Goal: Task Accomplishment & Management: Complete application form

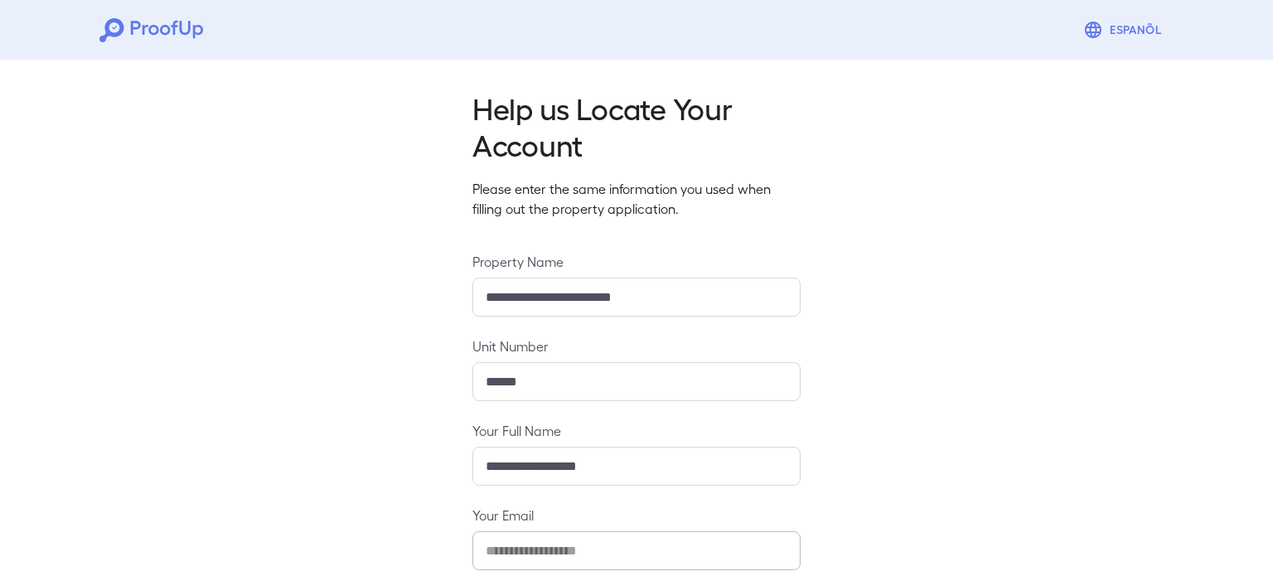
click at [408, 352] on div "**********" at bounding box center [636, 402] width 1273 height 698
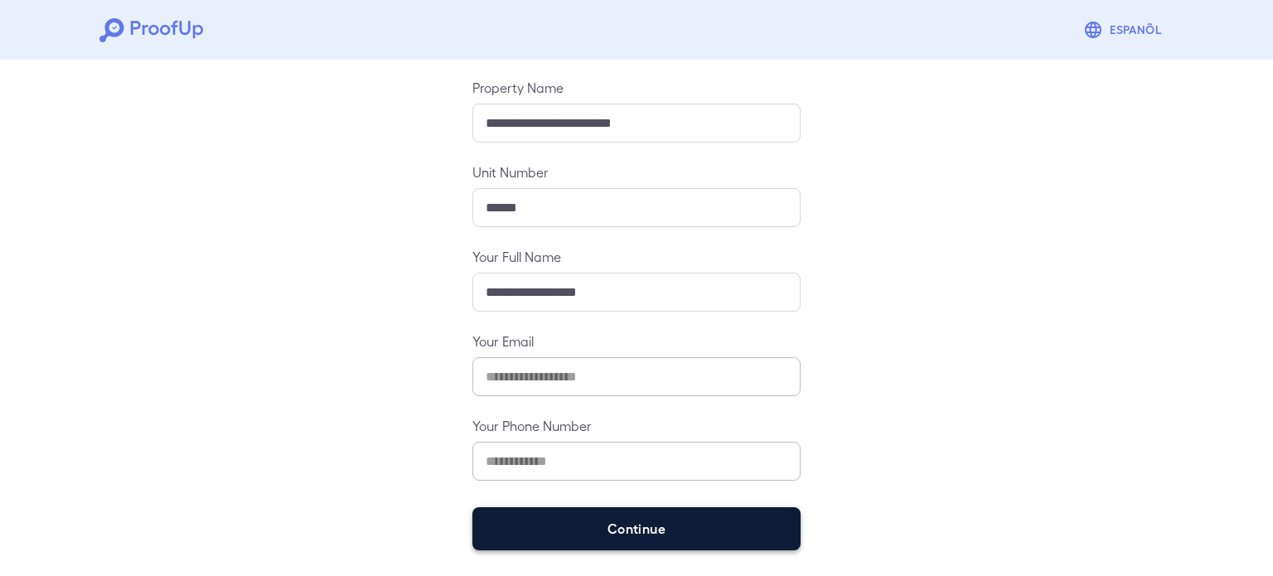
click at [691, 547] on button "Continue" at bounding box center [636, 528] width 328 height 43
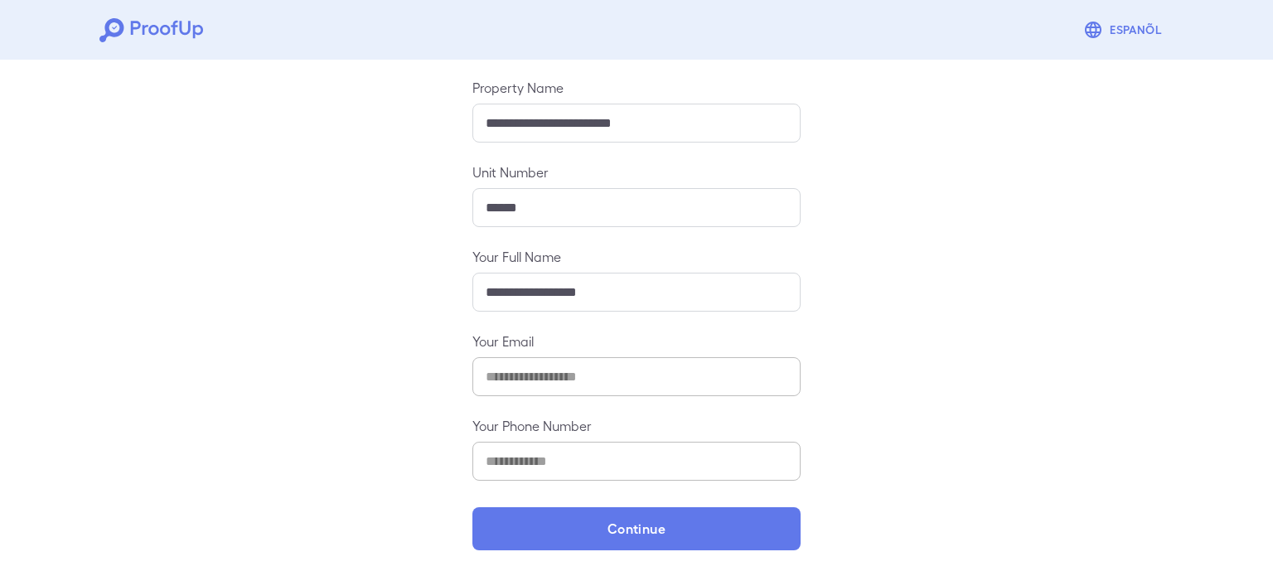
scroll to position [151, 0]
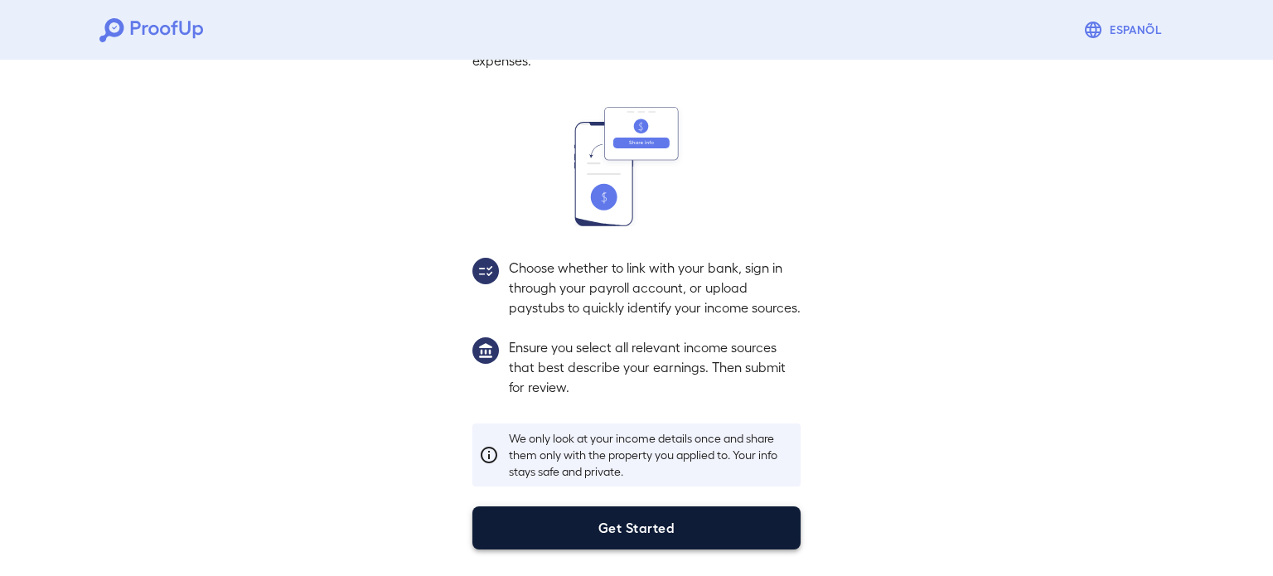
click at [674, 524] on button "Get Started" at bounding box center [636, 527] width 328 height 43
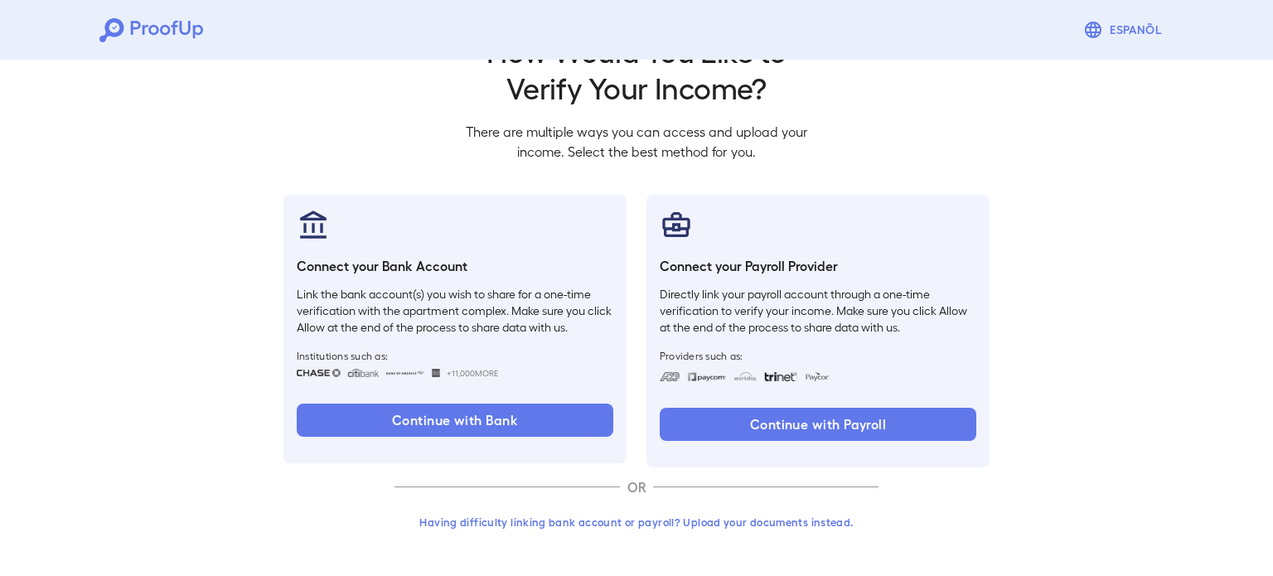
scroll to position [56, 0]
click at [606, 526] on button "Having difficulty linking bank account or payroll? Upload your documents instea…" at bounding box center [636, 523] width 484 height 30
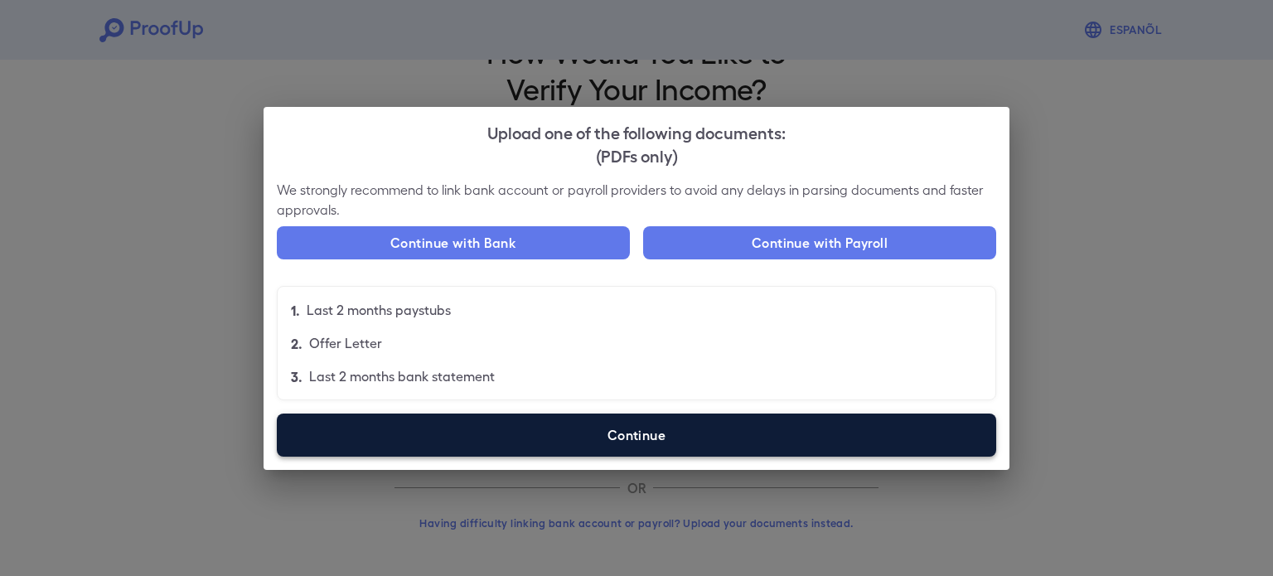
click at [610, 413] on label "Continue" at bounding box center [636, 434] width 719 height 43
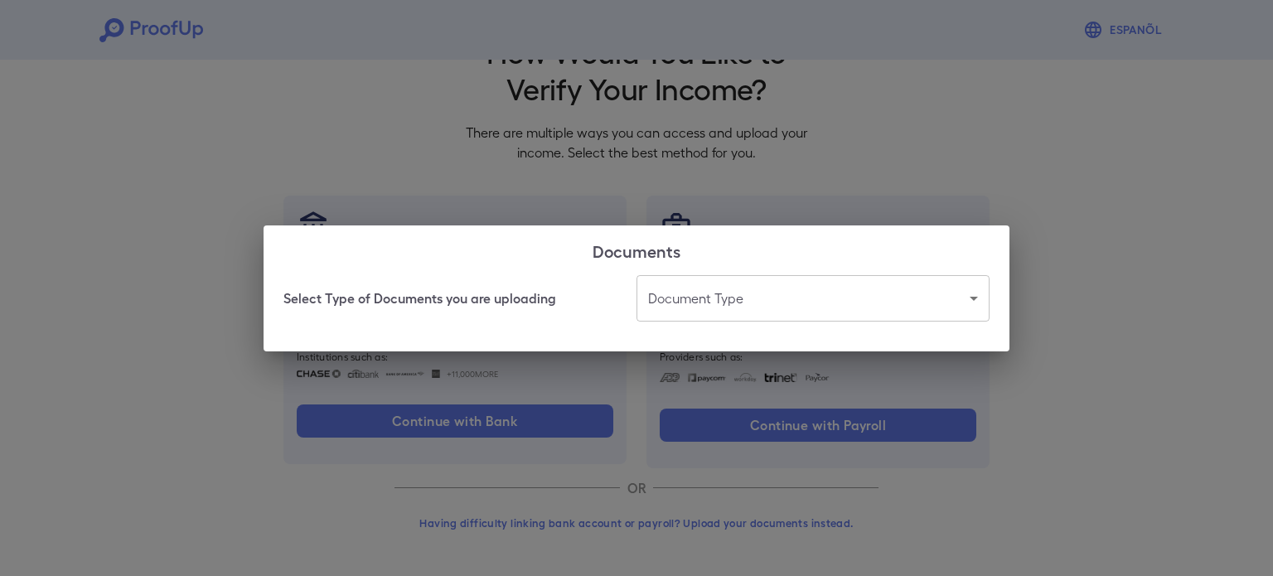
click at [731, 306] on body "Espanõl Go back How Would You Like to Verify Your Income? There are multiple wa…" at bounding box center [636, 260] width 1273 height 633
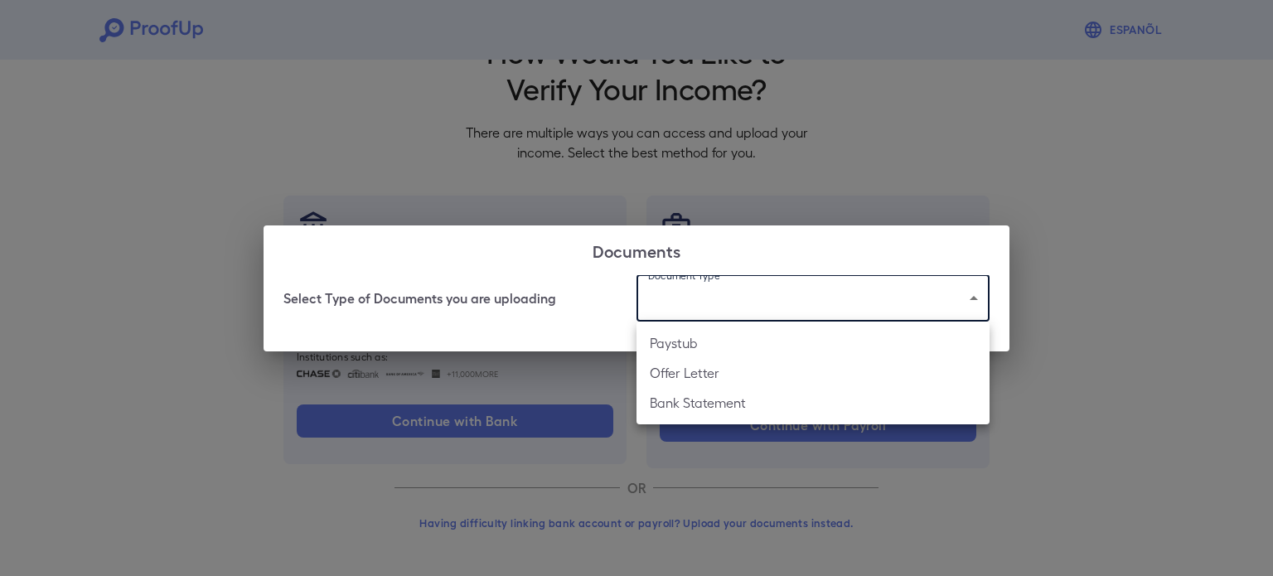
click at [729, 330] on li "Paystub" at bounding box center [812, 343] width 353 height 30
type input "*******"
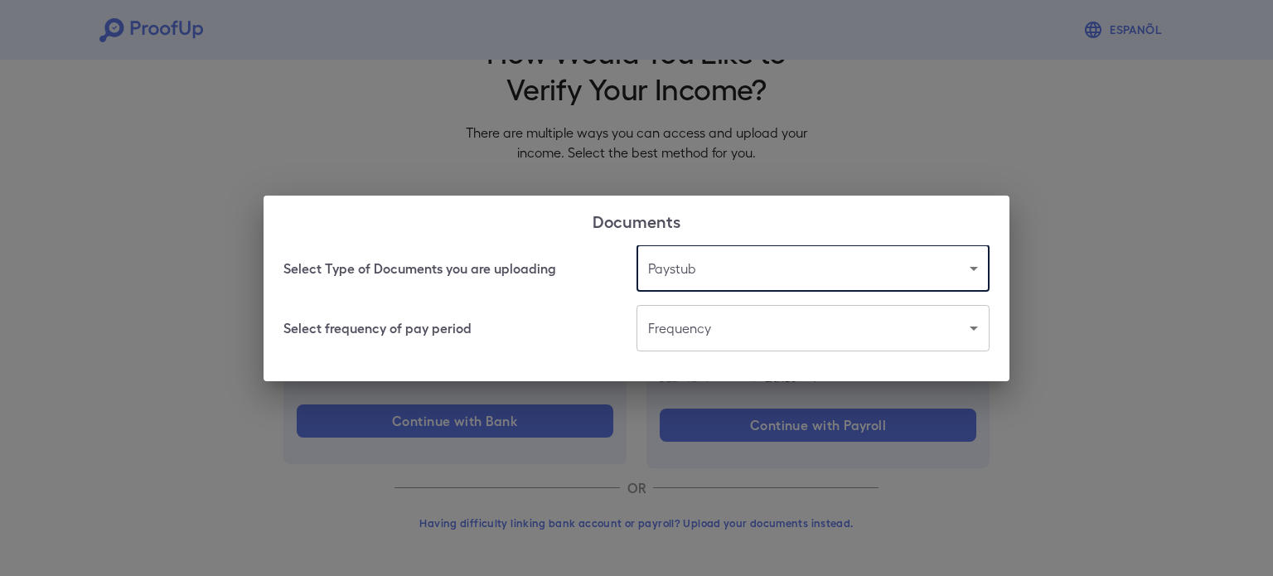
click at [707, 328] on body "Espanõl Go back How Would You Like to Verify Your Income? There are multiple wa…" at bounding box center [636, 260] width 1273 height 633
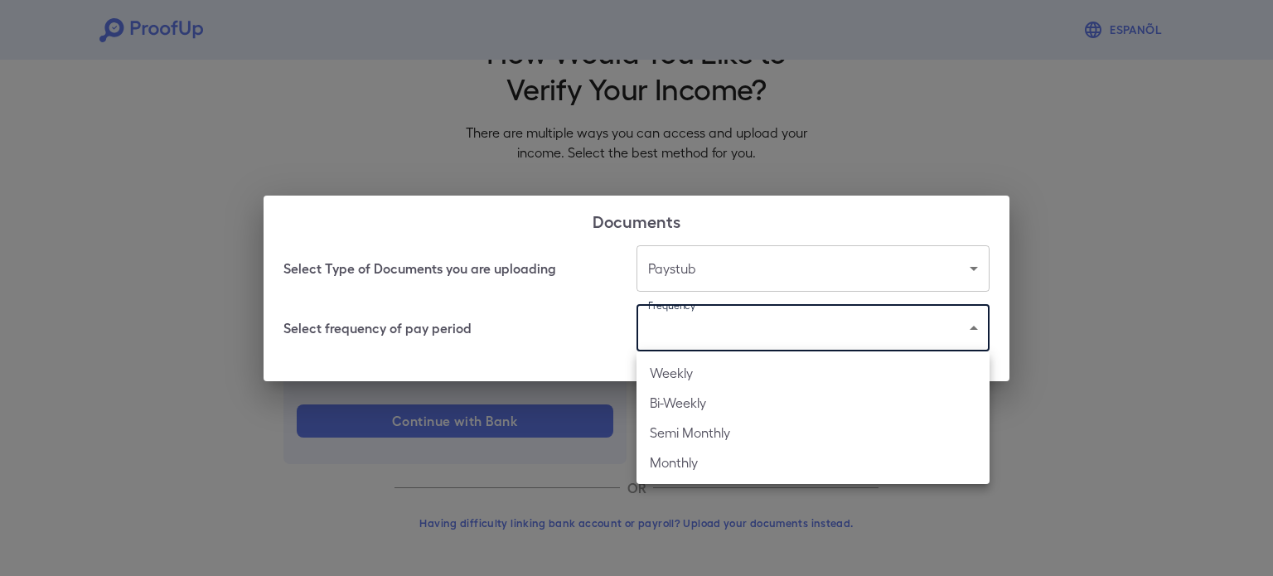
click at [703, 412] on li "Bi-Weekly" at bounding box center [812, 403] width 353 height 30
type input "*********"
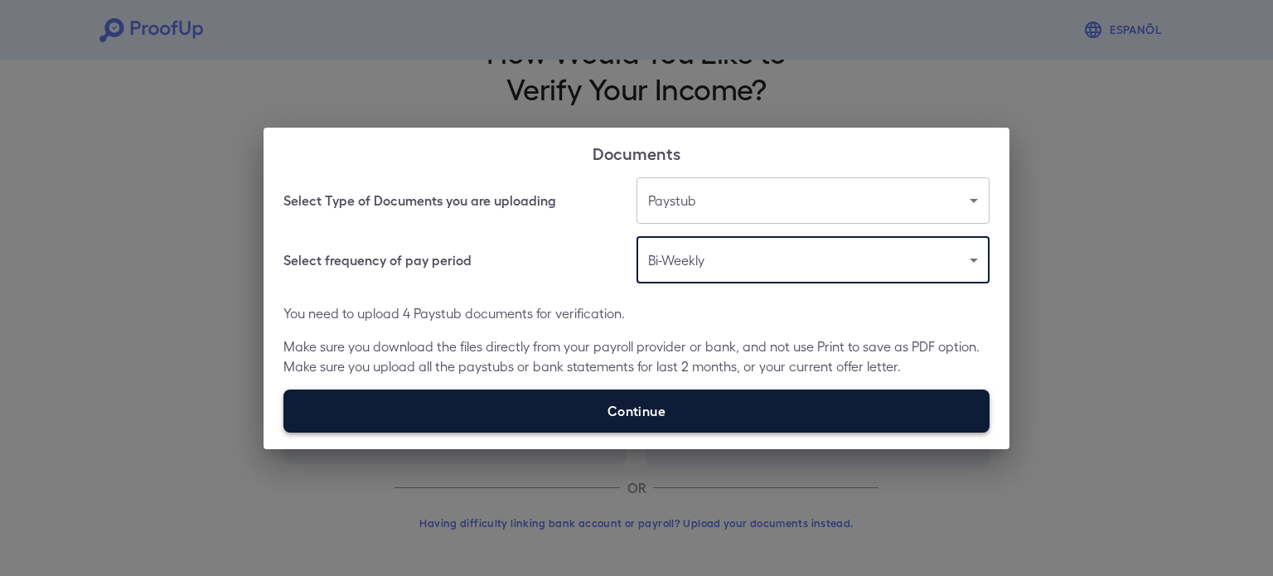
click at [660, 416] on label "Continue" at bounding box center [636, 410] width 706 height 43
click at [284, 432] on input "Continue" at bounding box center [283, 432] width 1 height 1
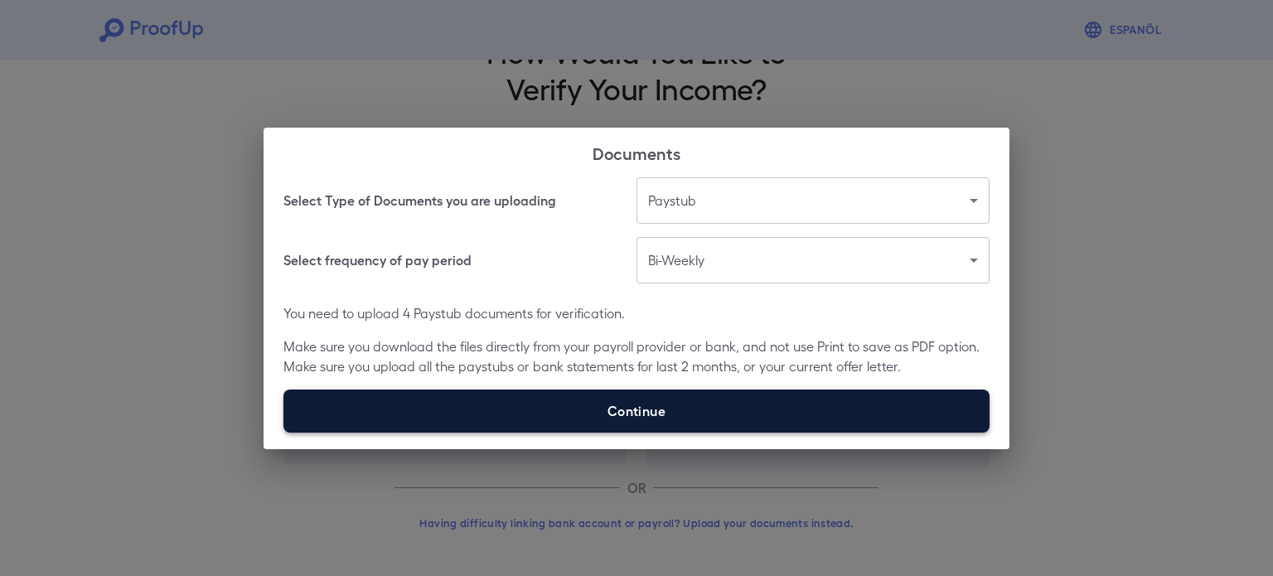
type input "**********"
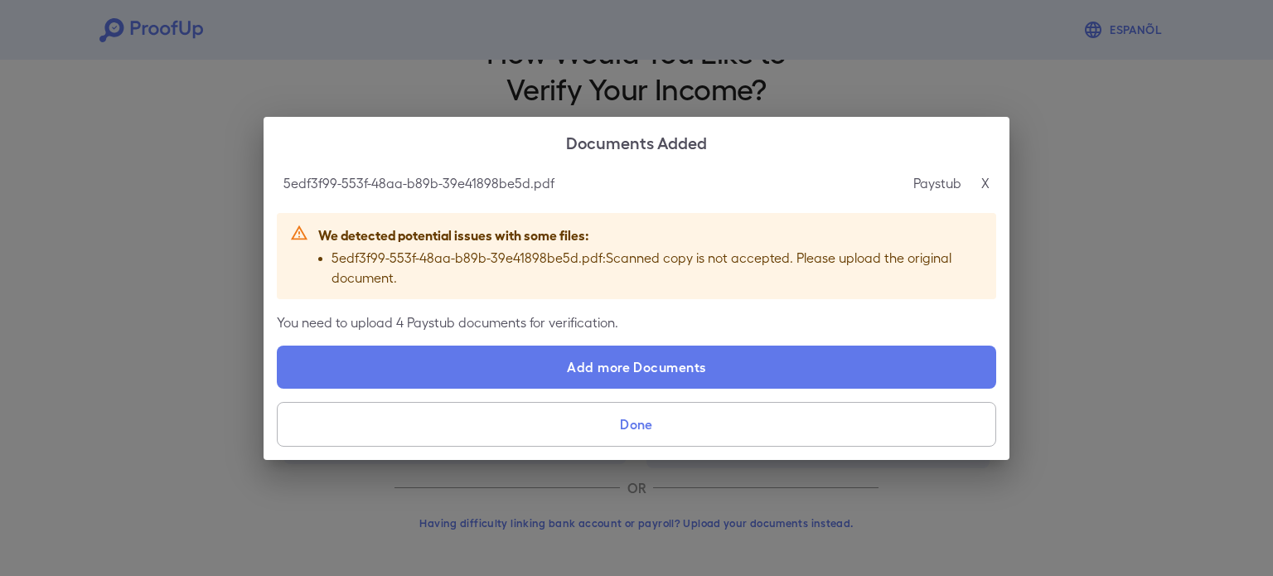
click at [733, 324] on p "You need to upload 4 Paystub documents for verification." at bounding box center [636, 322] width 719 height 20
click at [555, 255] on p "5edf3f99-553f-48aa-b89b-39e41898be5d.pdf : Scanned copy is not accepted. Please…" at bounding box center [656, 268] width 651 height 40
click at [596, 403] on button "Done" at bounding box center [636, 424] width 719 height 45
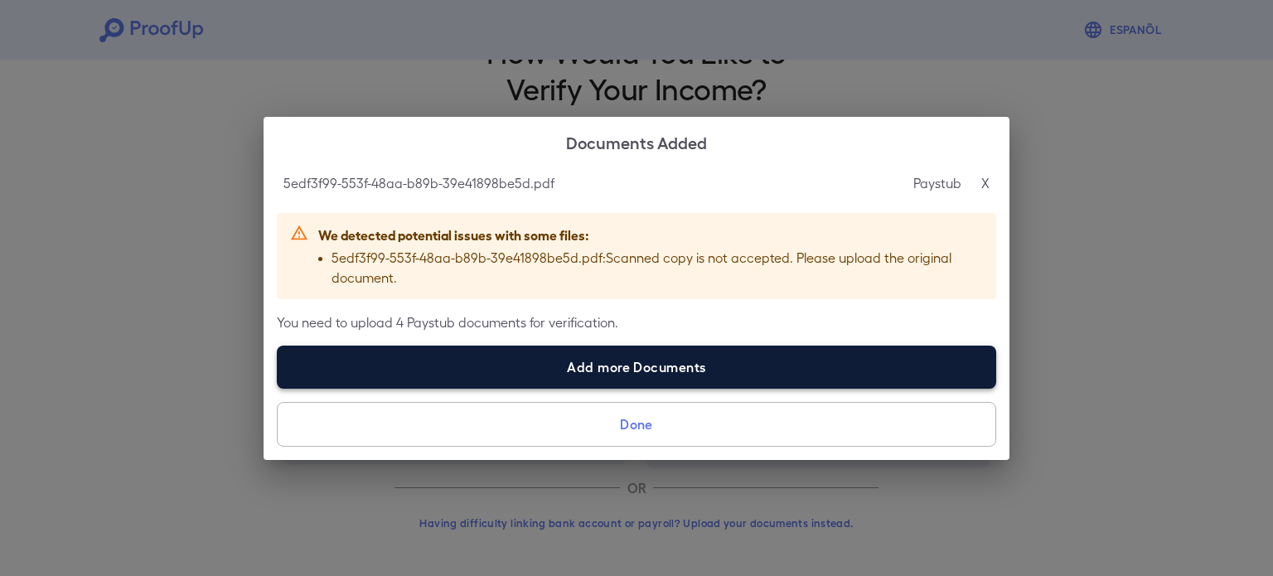
click at [592, 363] on label "Add more Documents" at bounding box center [636, 366] width 719 height 43
click at [278, 388] on input "Add more Documents" at bounding box center [277, 388] width 1 height 1
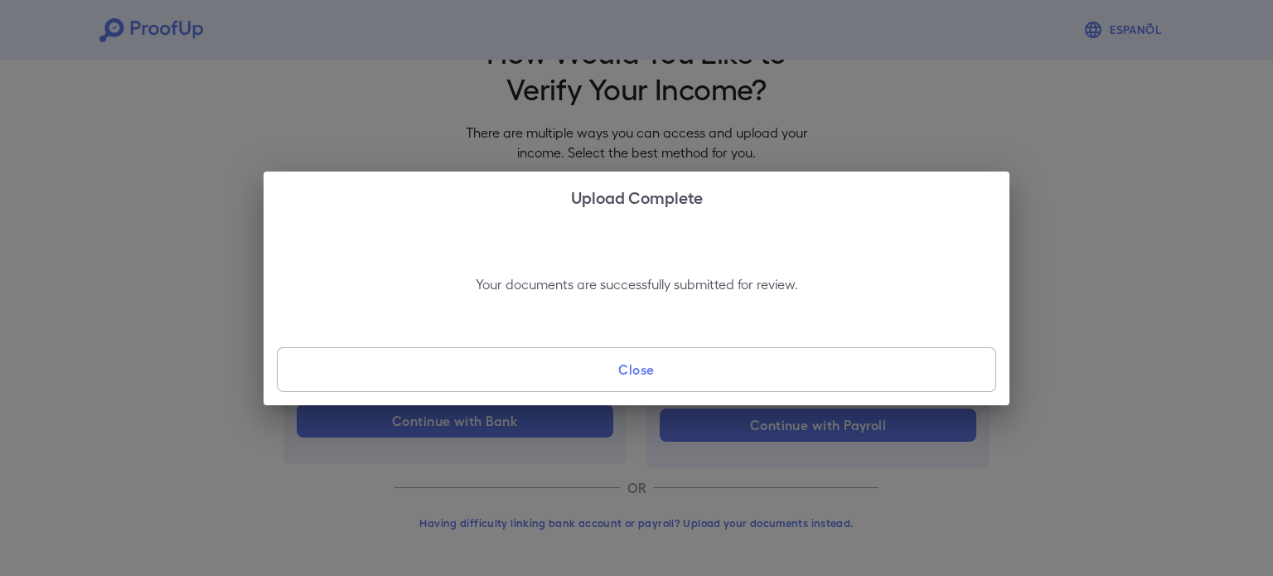
click at [688, 366] on button "Close" at bounding box center [636, 369] width 719 height 45
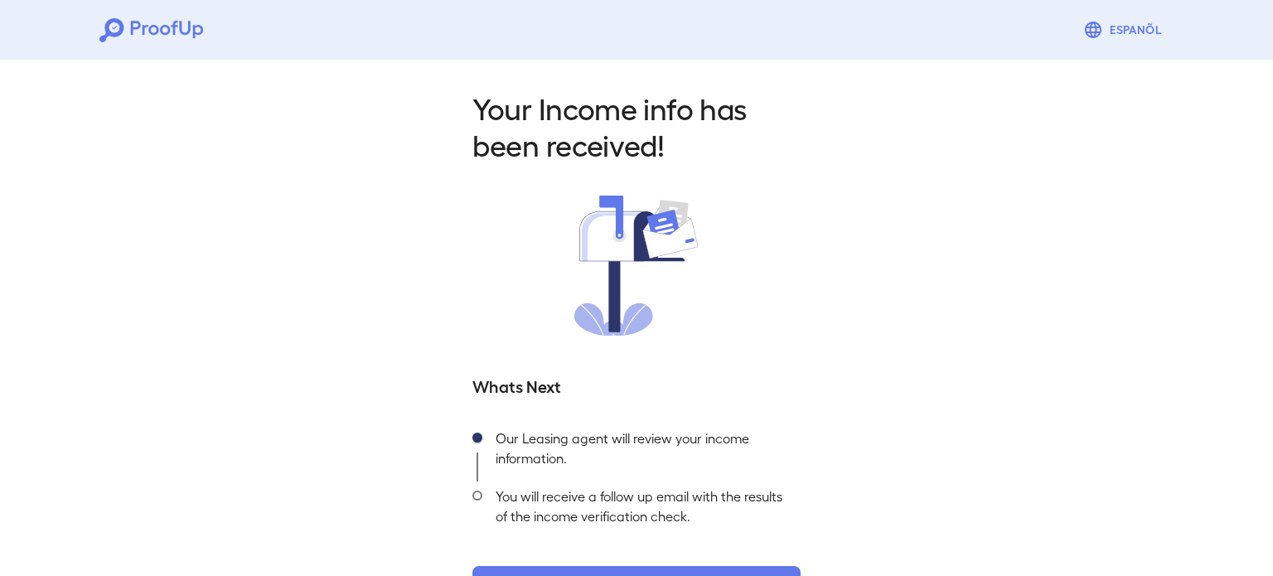
click at [146, 33] on icon at bounding box center [151, 30] width 104 height 24
click at [114, 18] on icon at bounding box center [111, 30] width 24 height 24
